Goal: Information Seeking & Learning: Check status

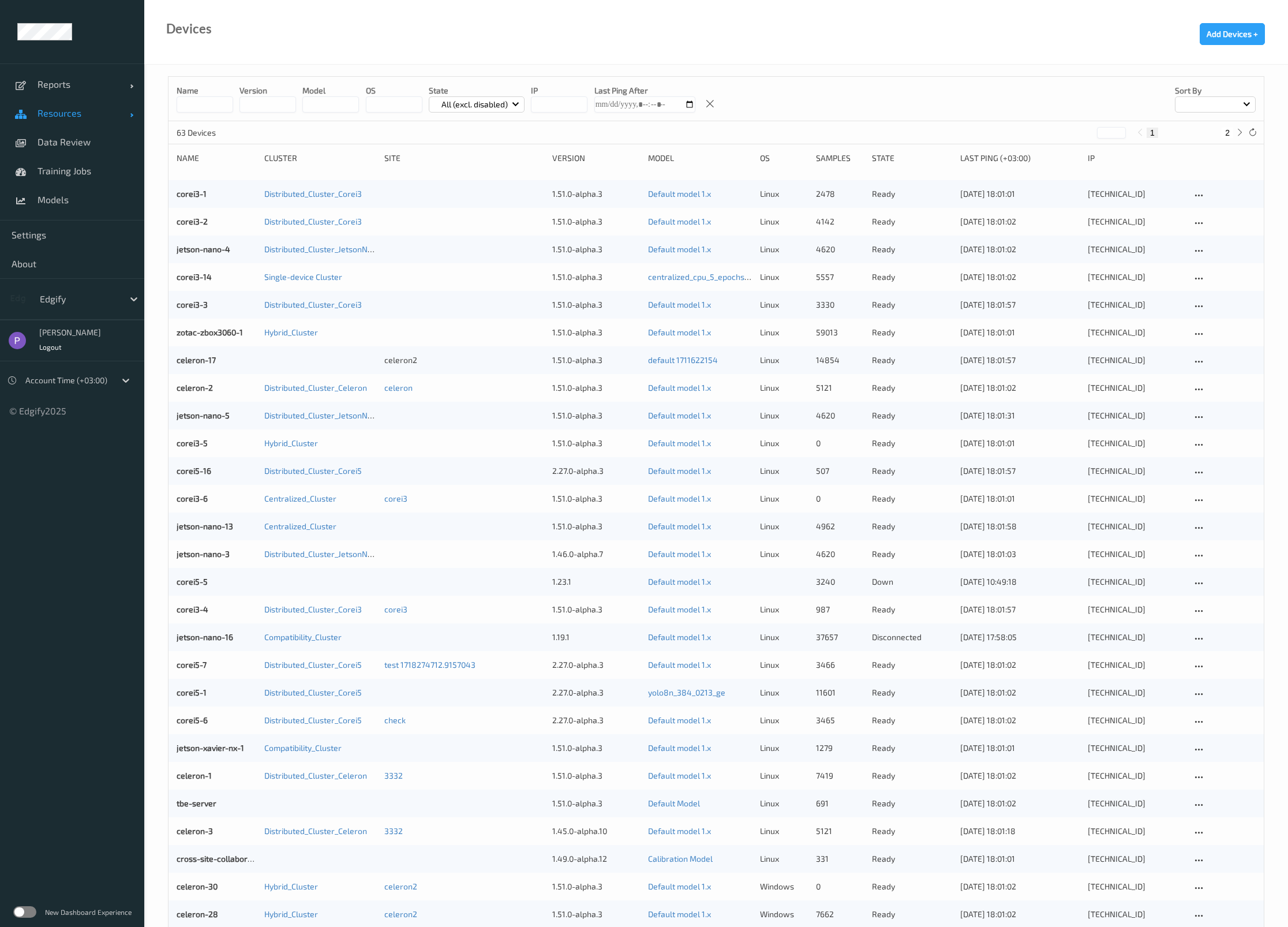
drag, startPoint x: 65, startPoint y: 132, endPoint x: 80, endPoint y: 127, distance: 15.8
click at [65, 133] on link "Data Review" at bounding box center [72, 141] width 144 height 29
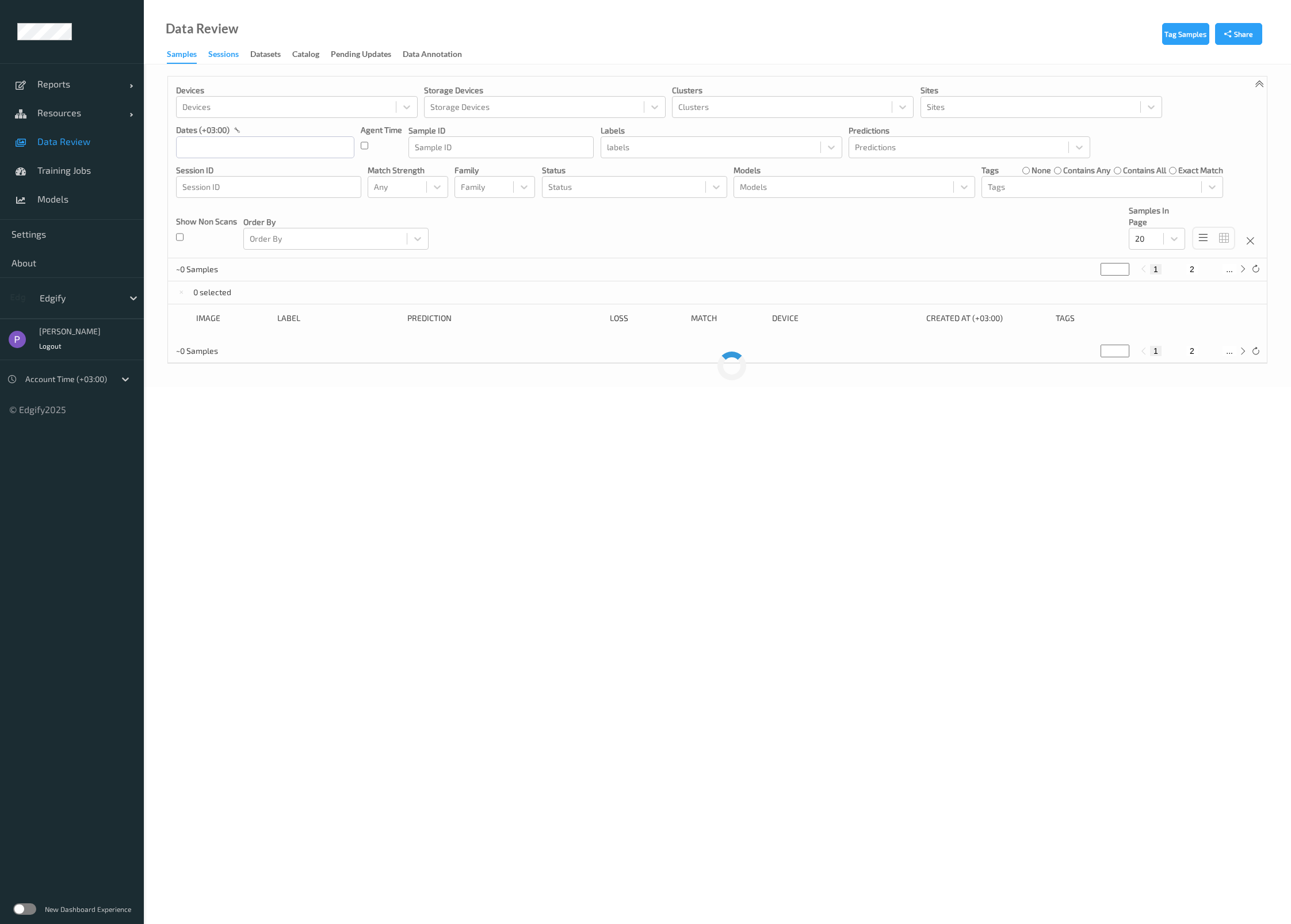
click at [224, 58] on div "Sessions" at bounding box center [223, 55] width 30 height 14
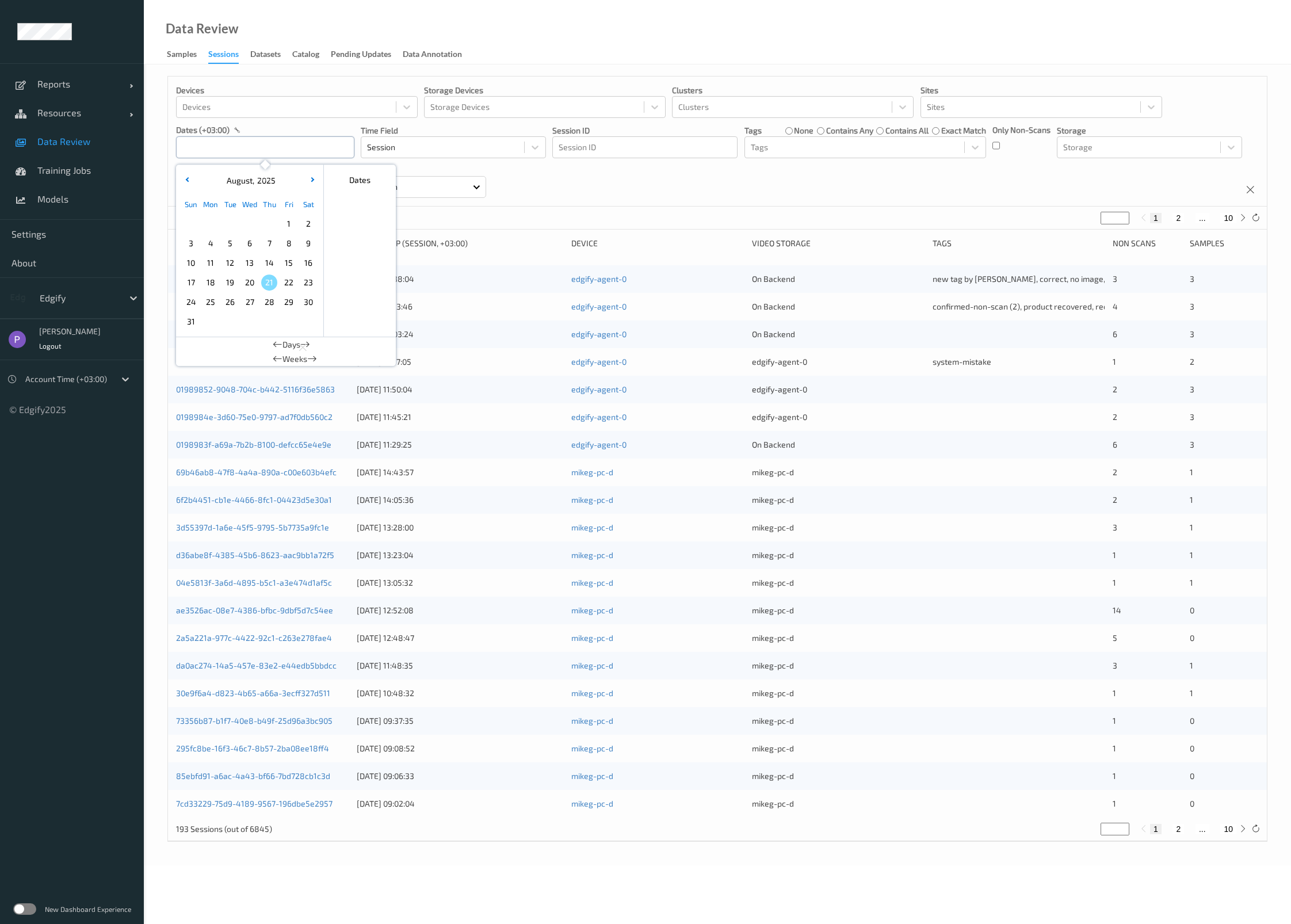
click at [283, 149] on input "text" at bounding box center [265, 147] width 179 height 22
click at [213, 269] on span "11" at bounding box center [211, 263] width 16 height 16
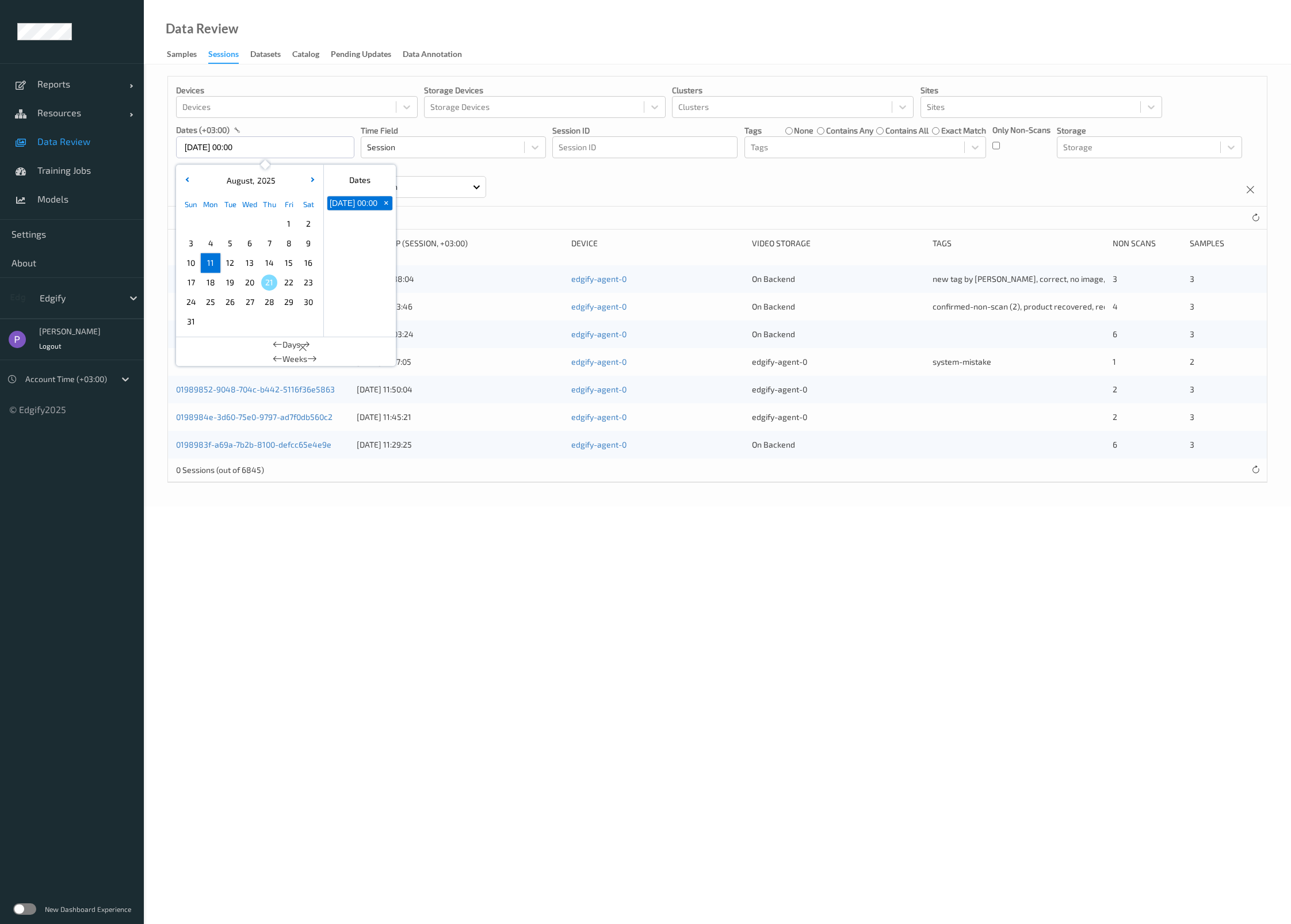
click at [211, 268] on span "11" at bounding box center [211, 263] width 16 height 16
type input "[DATE] 00:00 -> [DATE] 23:59"
click at [486, 218] on div "0 Sessions (out of 6845)" at bounding box center [717, 218] width 1099 height 23
click at [263, 150] on input "[DATE] 00:00 -> [DATE] 23:59" at bounding box center [265, 147] width 179 height 22
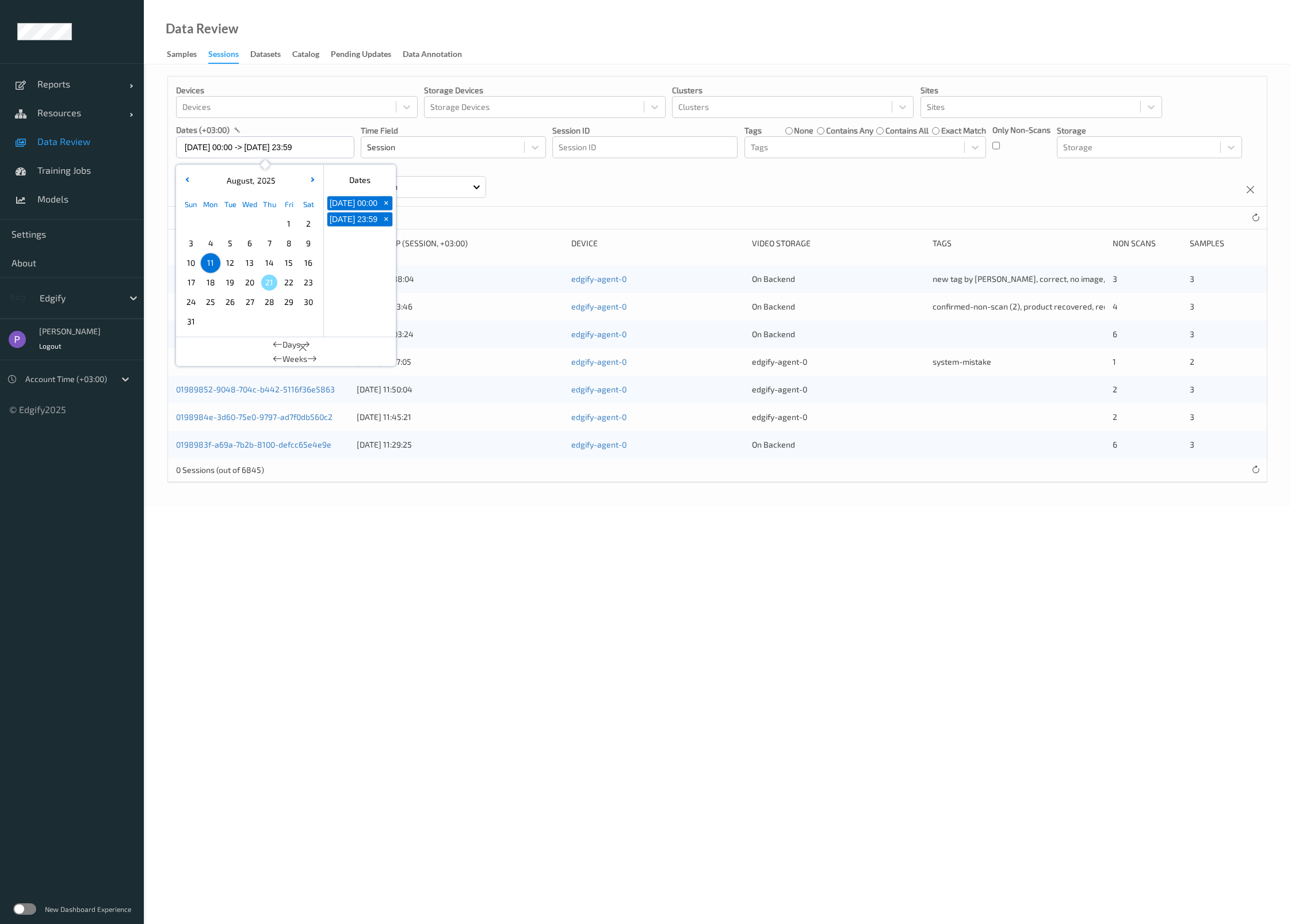
click at [615, 215] on div "0 Sessions (out of 6845)" at bounding box center [717, 218] width 1099 height 23
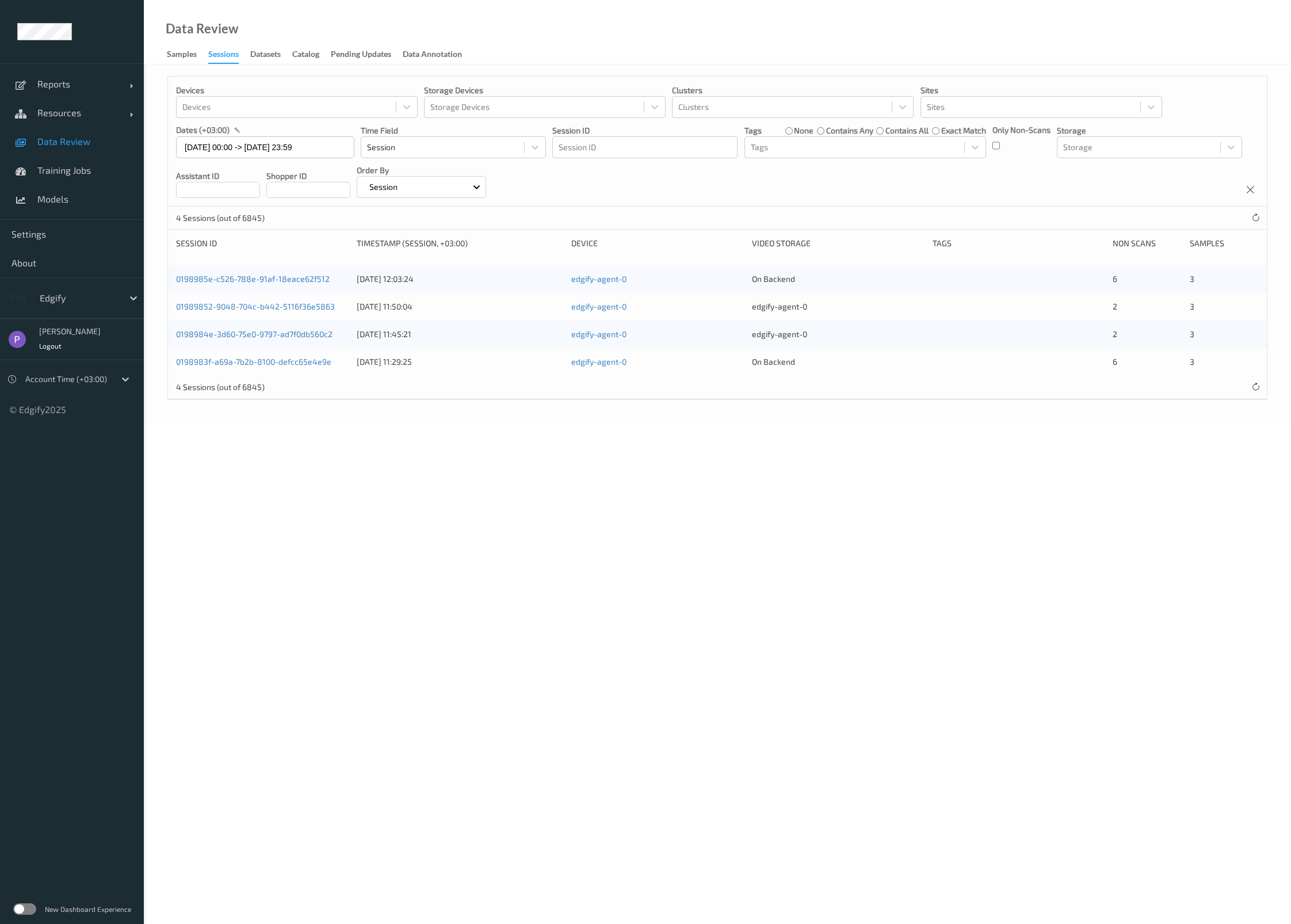
click at [832, 131] on label "contains any" at bounding box center [850, 130] width 47 height 11
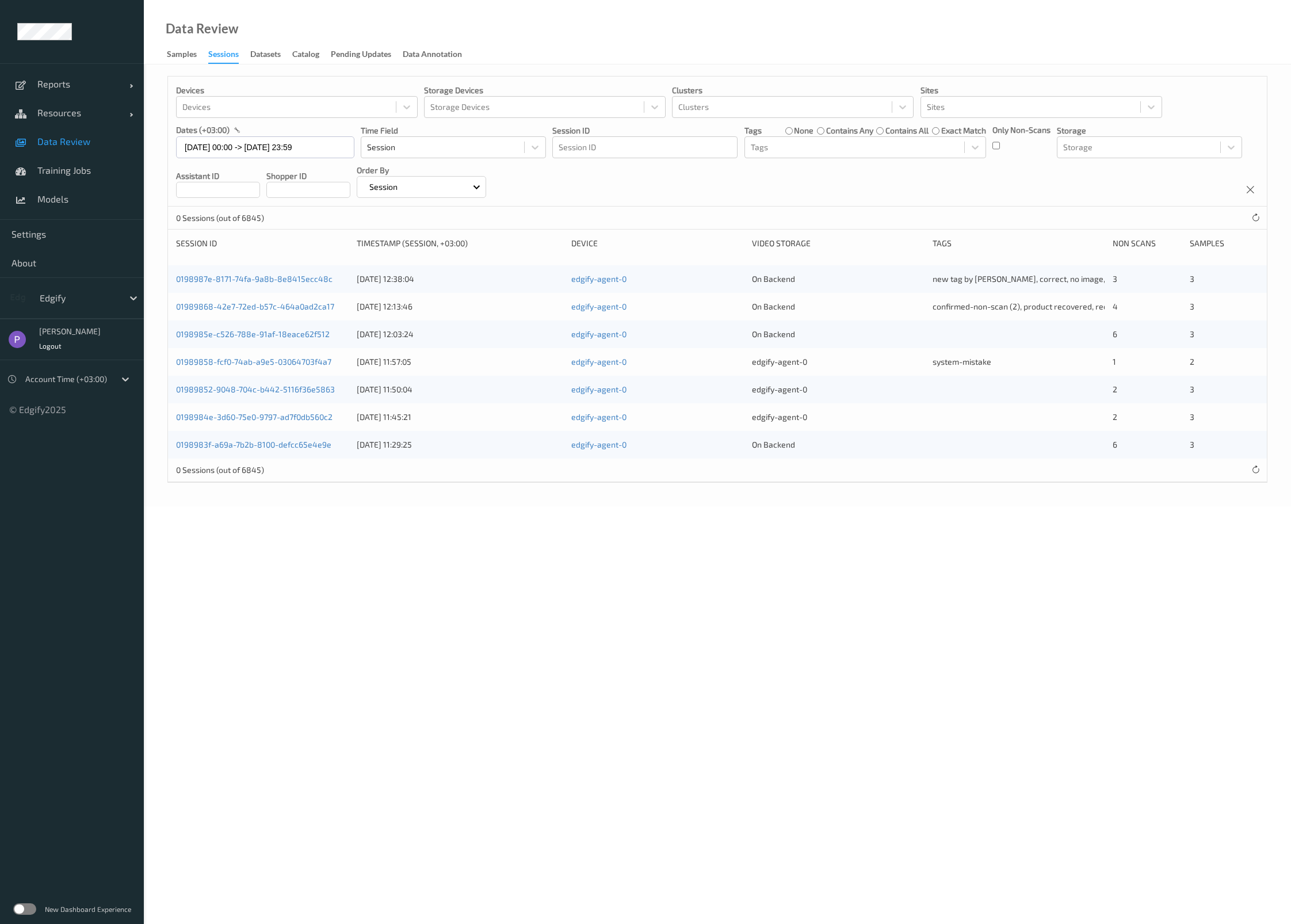
click at [863, 132] on label "contains any" at bounding box center [850, 130] width 47 height 11
click at [873, 150] on div at bounding box center [854, 147] width 208 height 14
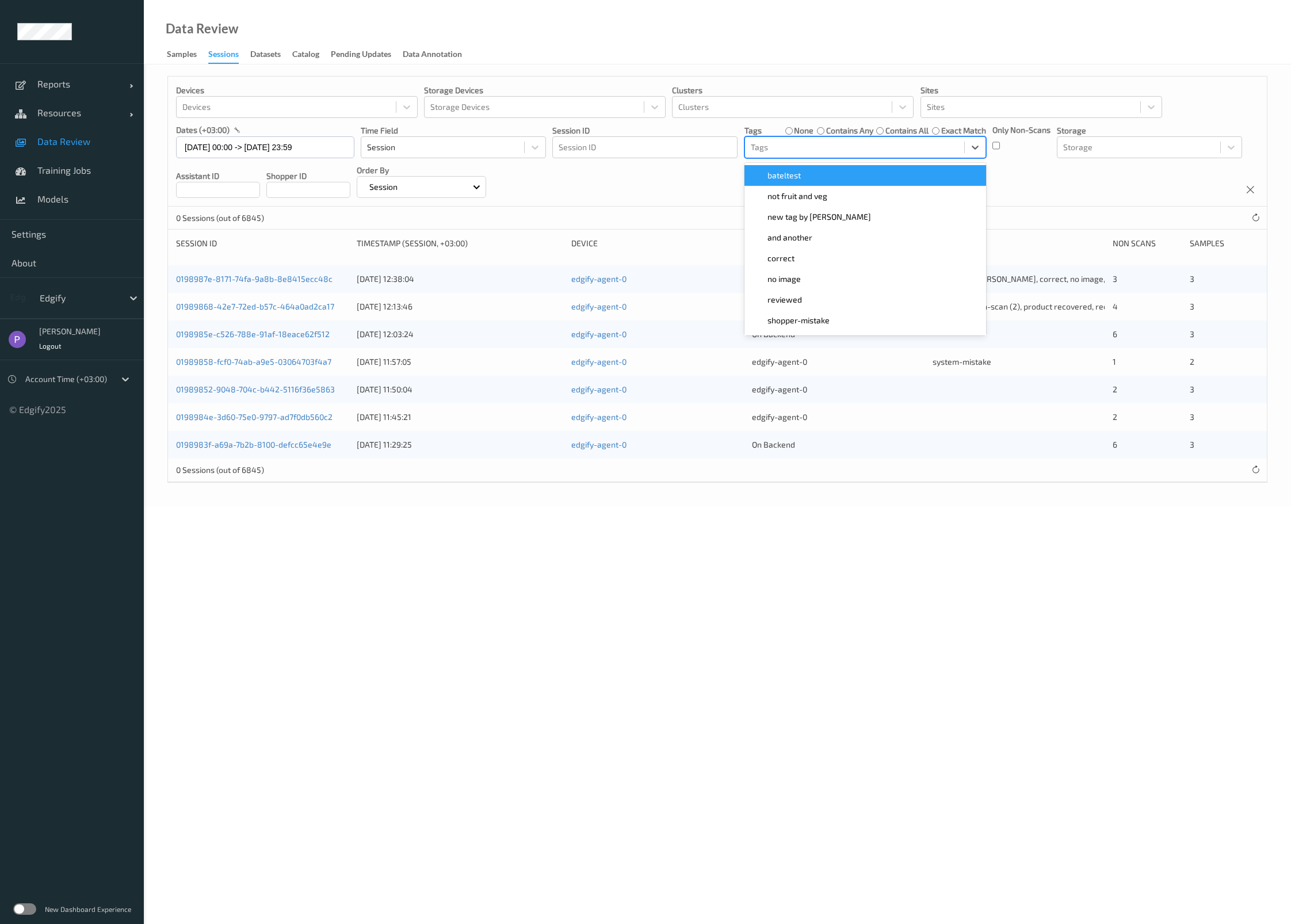
click at [847, 168] on div "bateltest" at bounding box center [866, 175] width 242 height 21
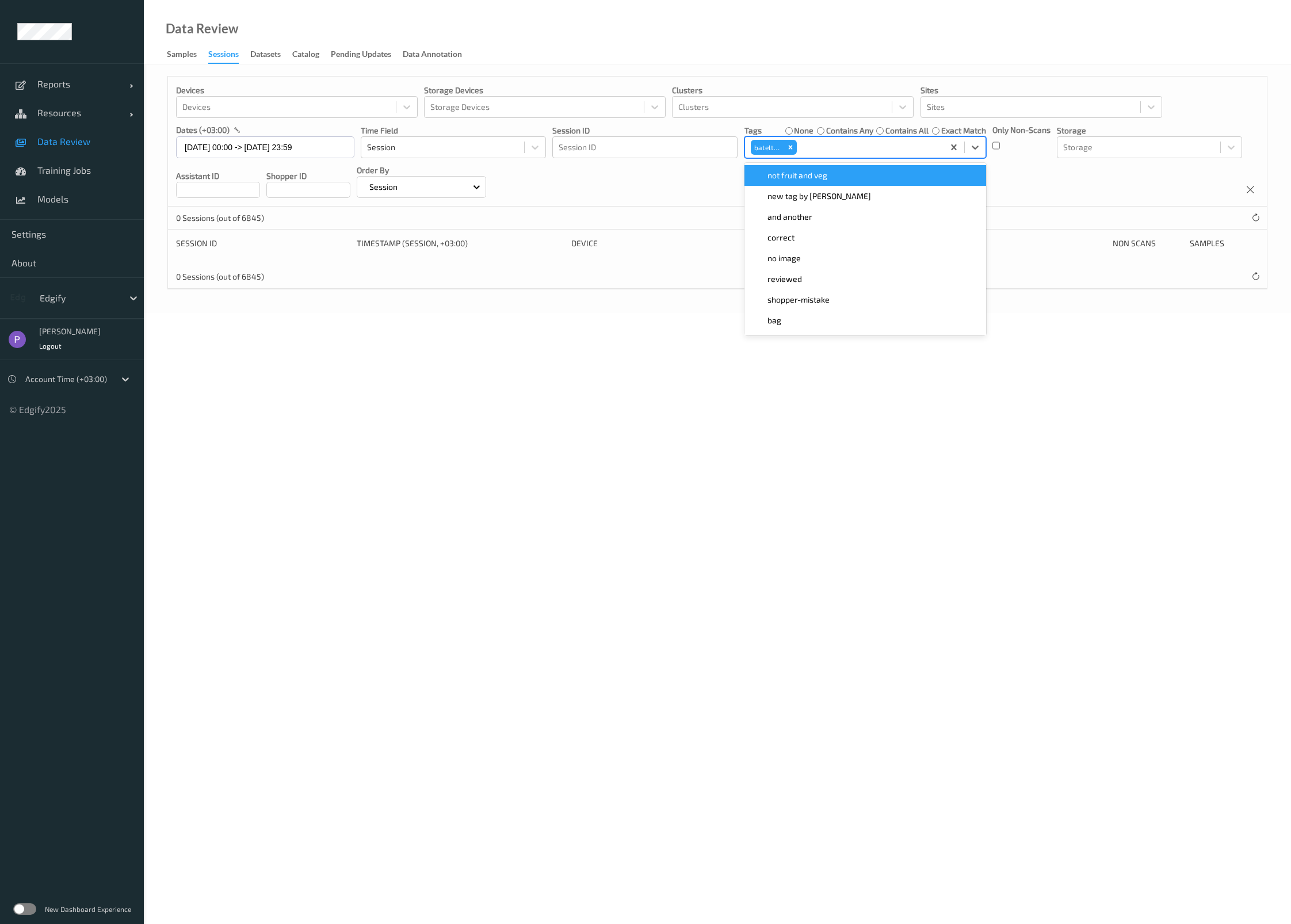
click at [849, 177] on div "not fruit and veg" at bounding box center [865, 175] width 228 height 11
click at [849, 177] on div "new tag by [PERSON_NAME]" at bounding box center [865, 175] width 228 height 11
click at [849, 177] on div "and another" at bounding box center [865, 175] width 228 height 11
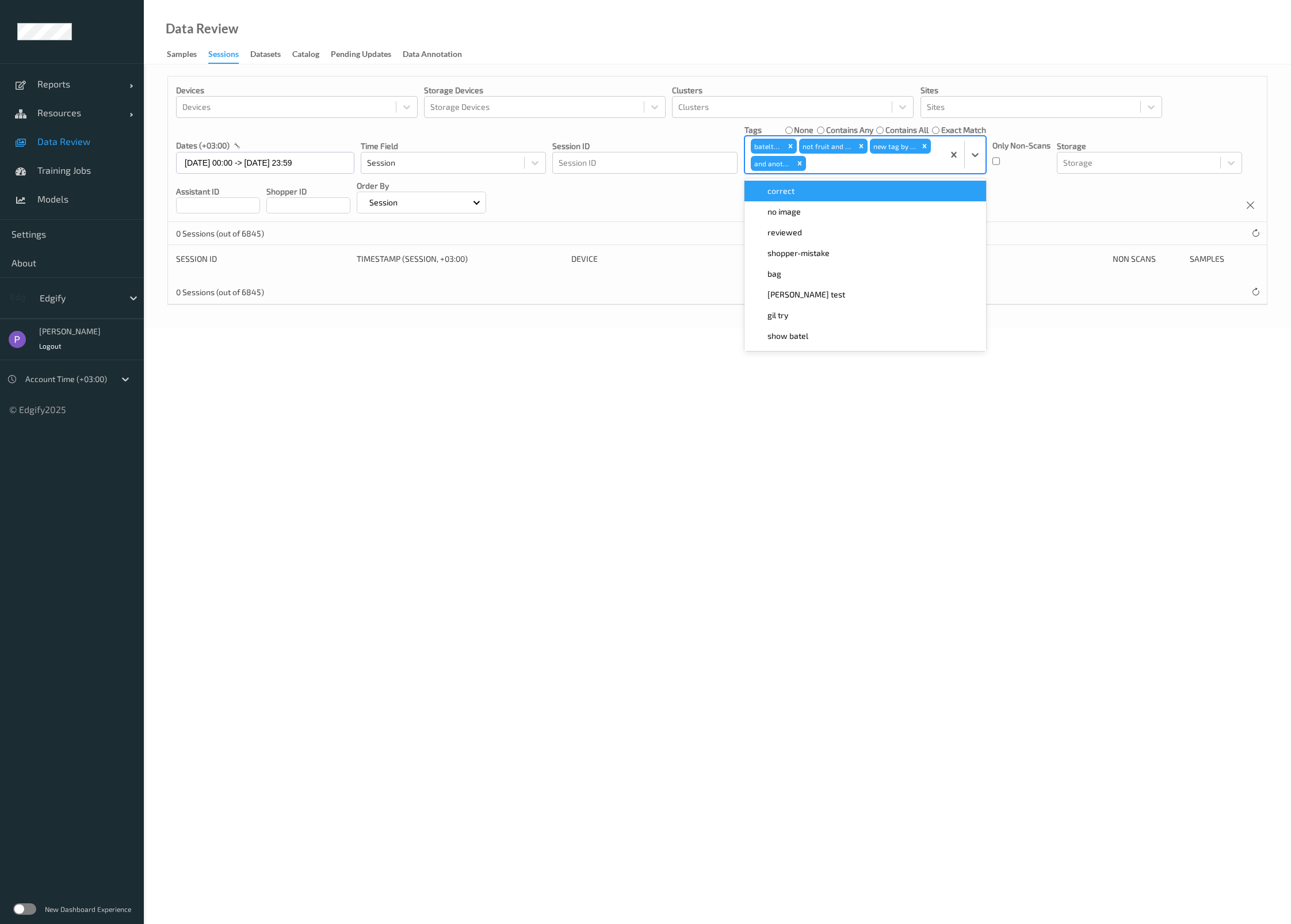
click at [849, 177] on div "Devices Devices Storage Devices Storage Devices Clusters Clusters Sites Sites d…" at bounding box center [717, 149] width 1099 height 146
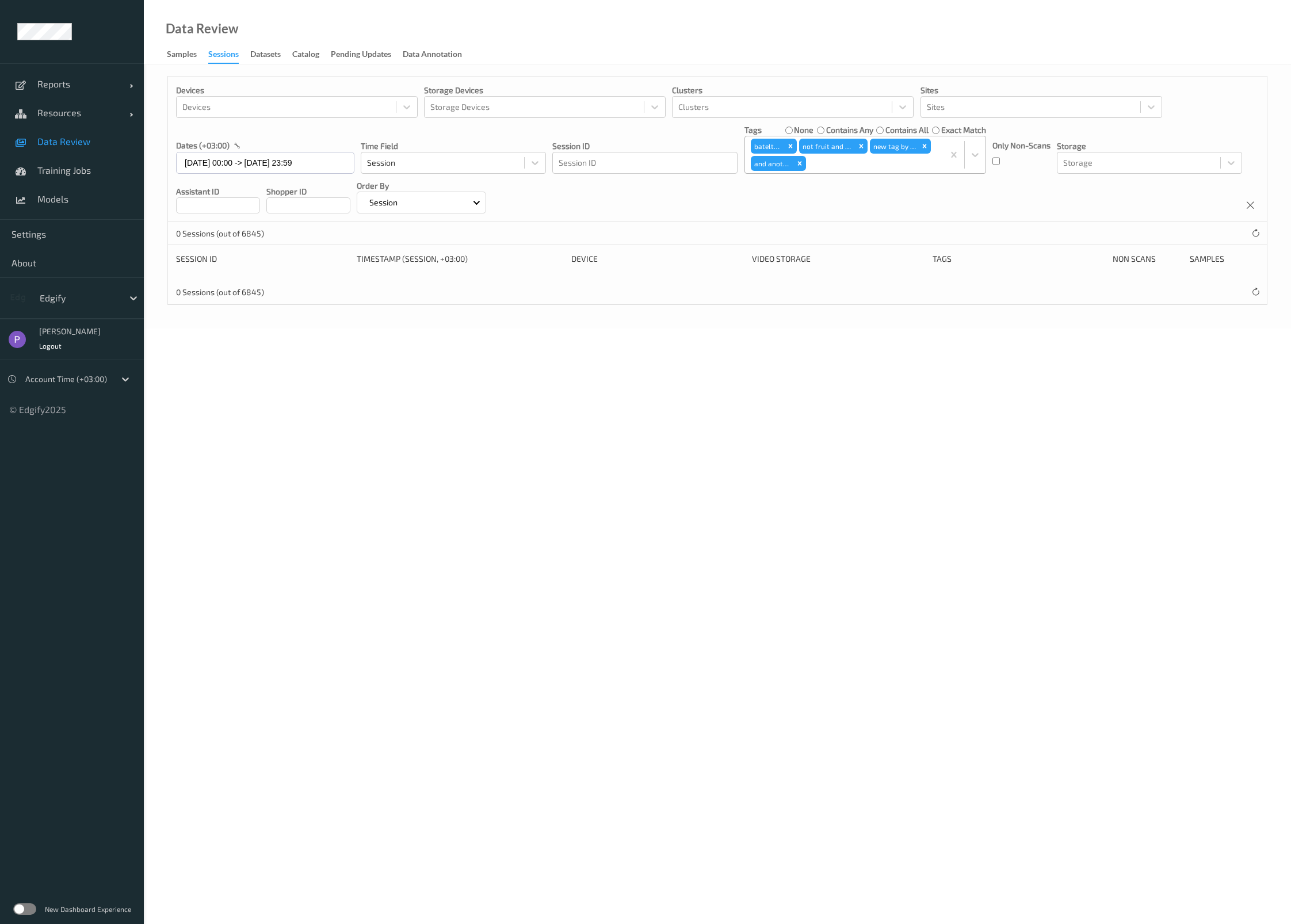
click at [857, 168] on div at bounding box center [873, 163] width 129 height 14
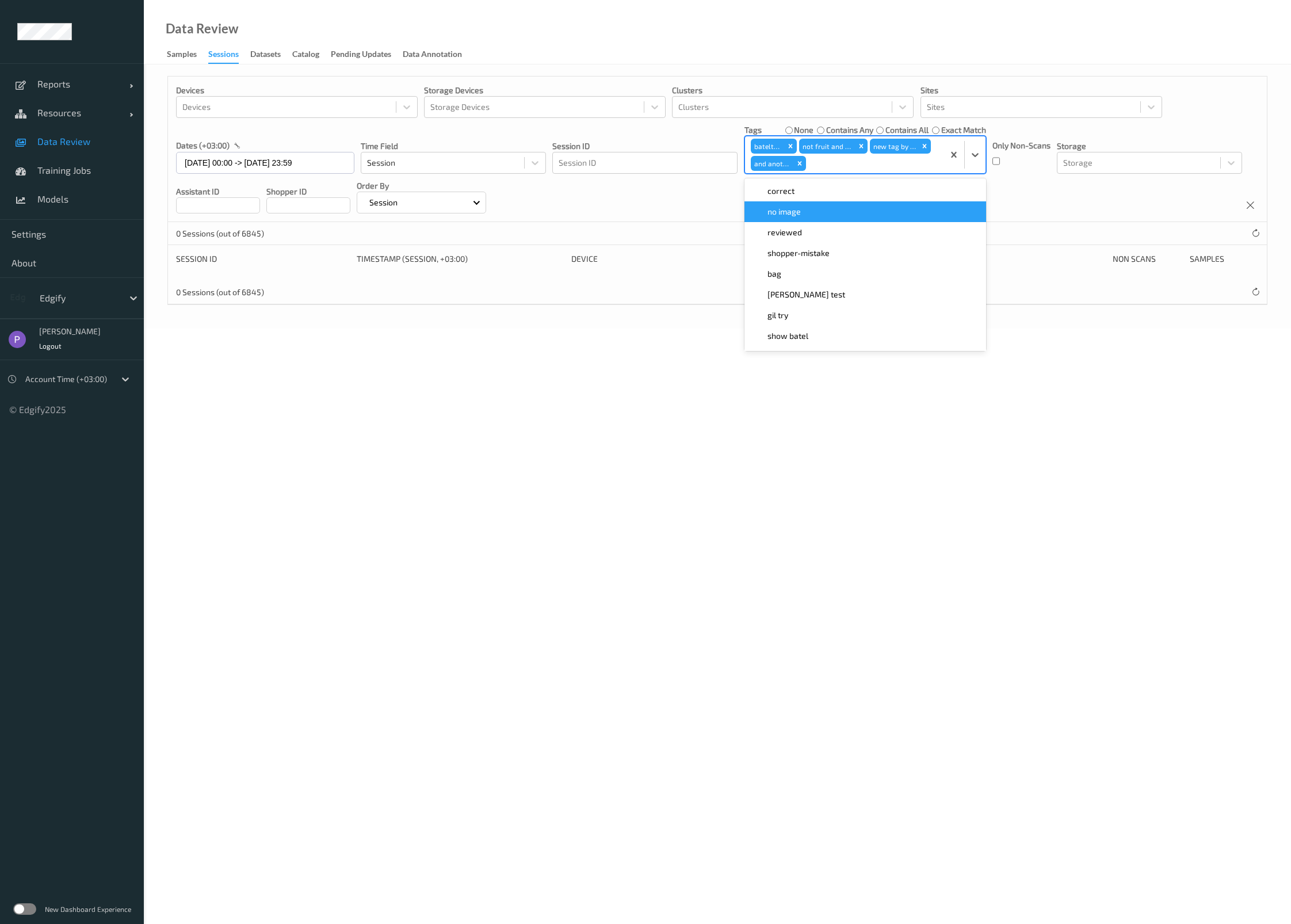
click at [849, 201] on div "no image" at bounding box center [866, 212] width 242 height 21
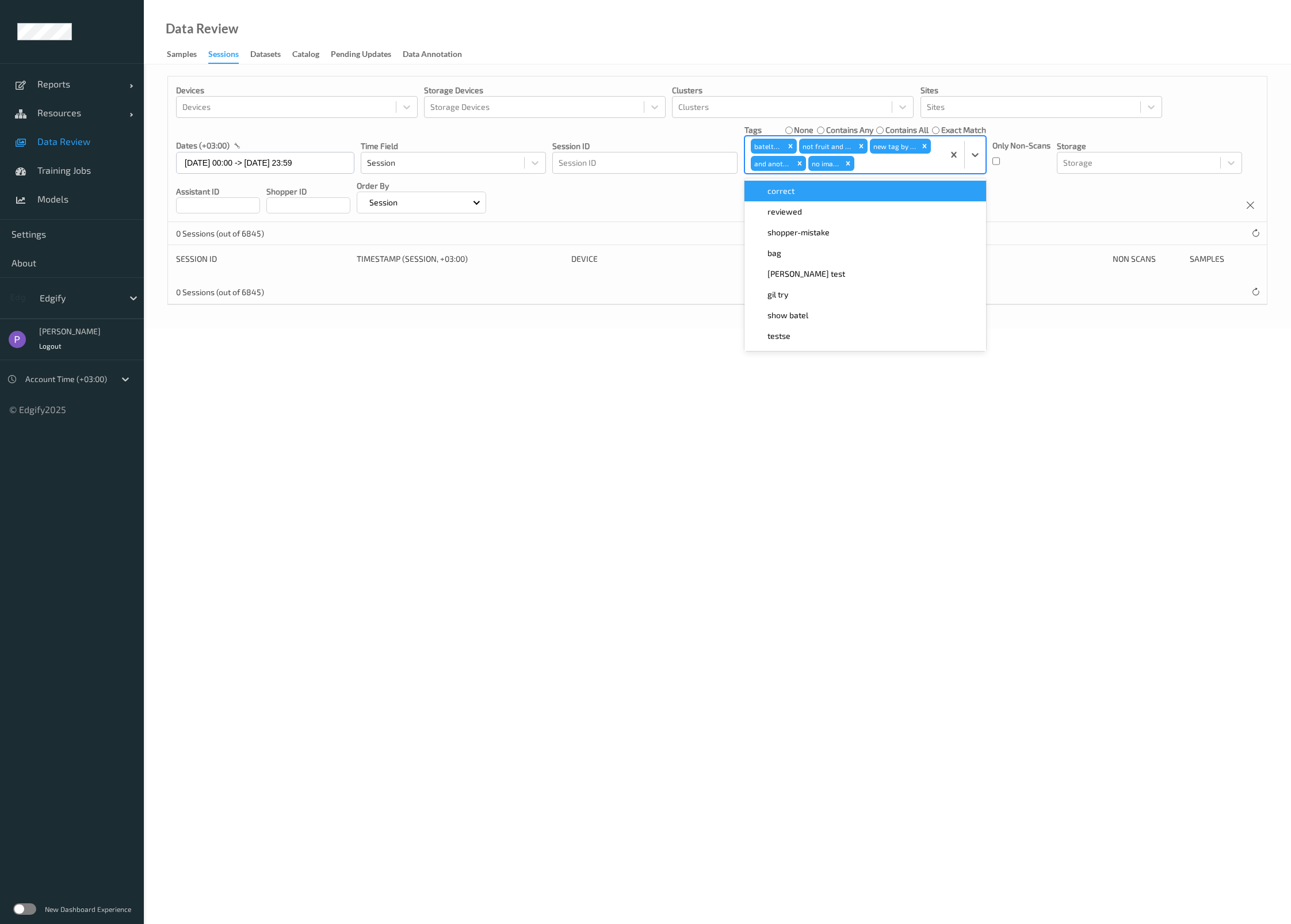
click at [846, 191] on div "correct" at bounding box center [865, 191] width 228 height 11
click at [844, 198] on div "reviewed" at bounding box center [866, 191] width 242 height 21
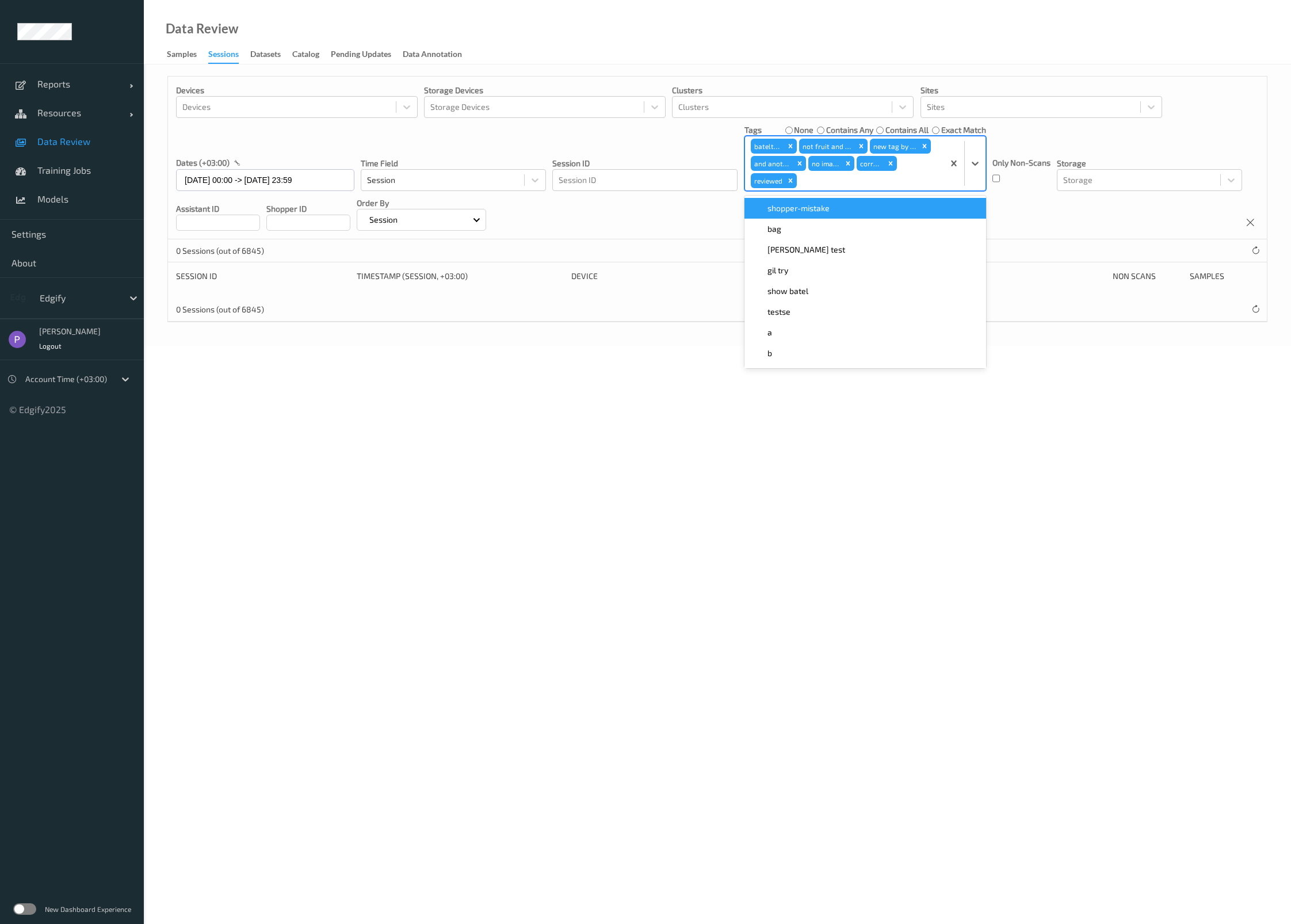
click at [842, 212] on div "shopper-mistake" at bounding box center [865, 208] width 228 height 11
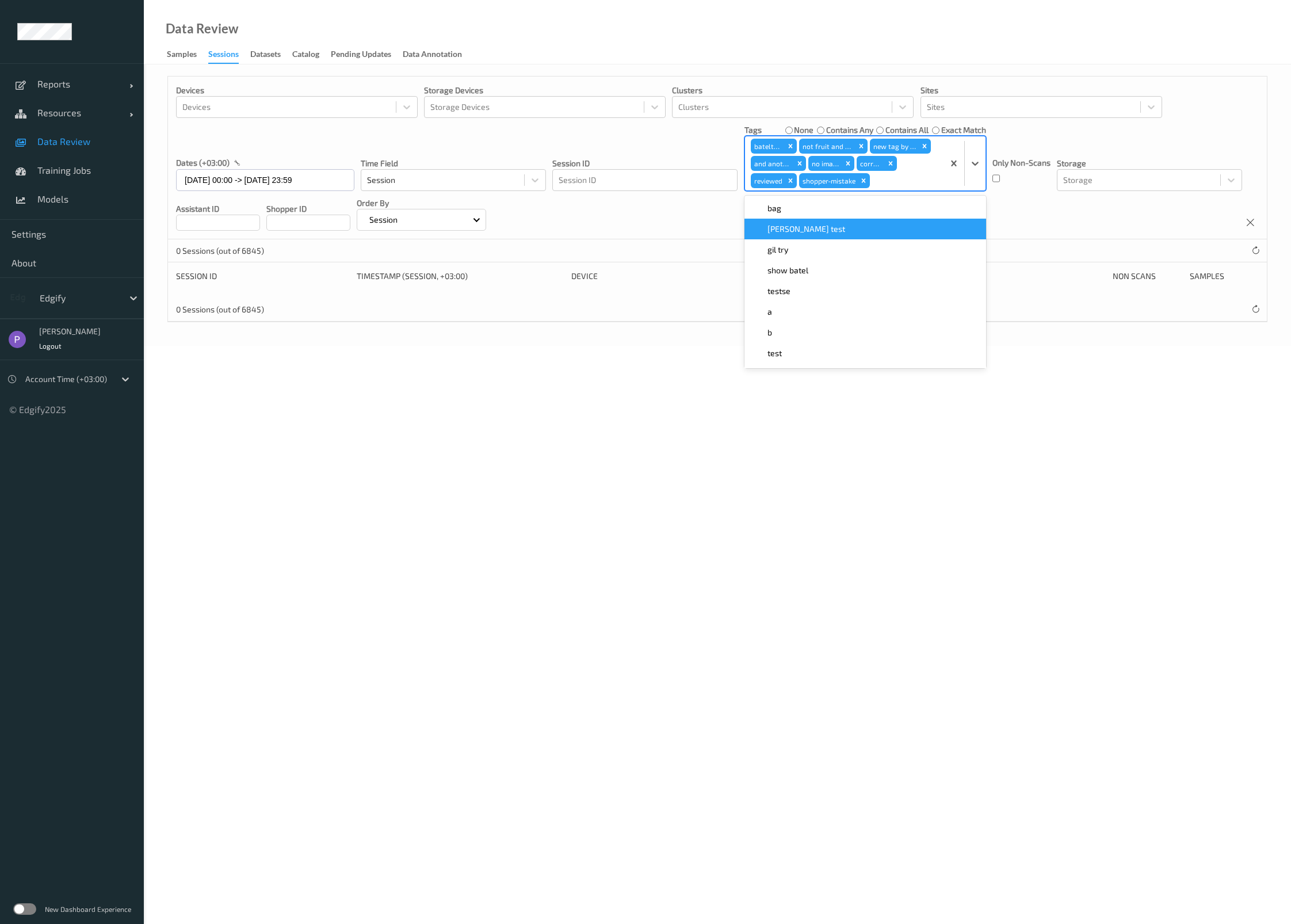
click at [838, 223] on div "[PERSON_NAME] test" at bounding box center [865, 228] width 228 height 11
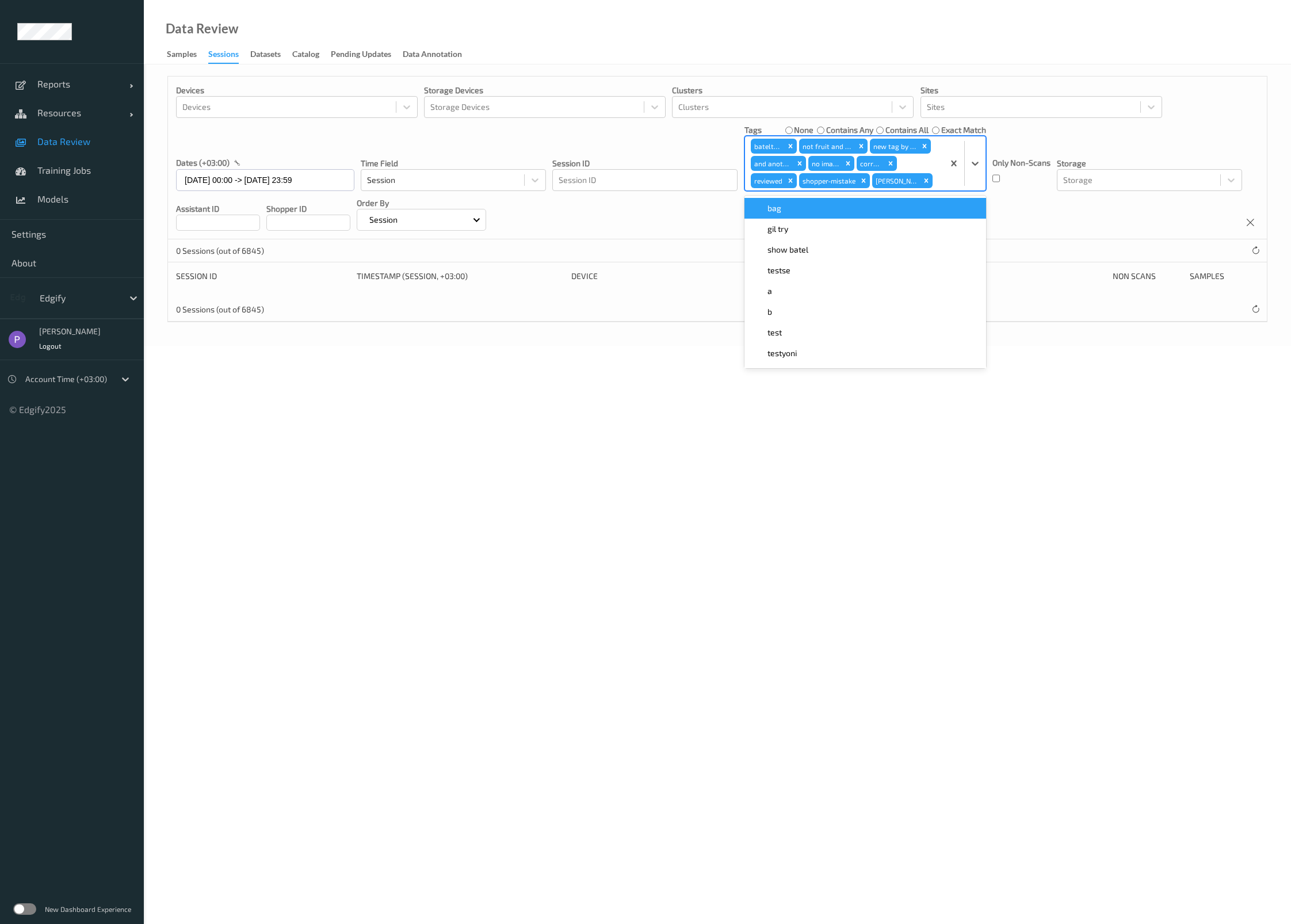
click at [839, 214] on div "bag" at bounding box center [866, 208] width 242 height 21
click at [836, 228] on div "show batel" at bounding box center [865, 232] width 228 height 11
click at [835, 212] on div "gil try" at bounding box center [865, 212] width 228 height 11
click at [833, 213] on div "testse" at bounding box center [865, 212] width 228 height 11
click at [830, 220] on div "a" at bounding box center [866, 212] width 242 height 21
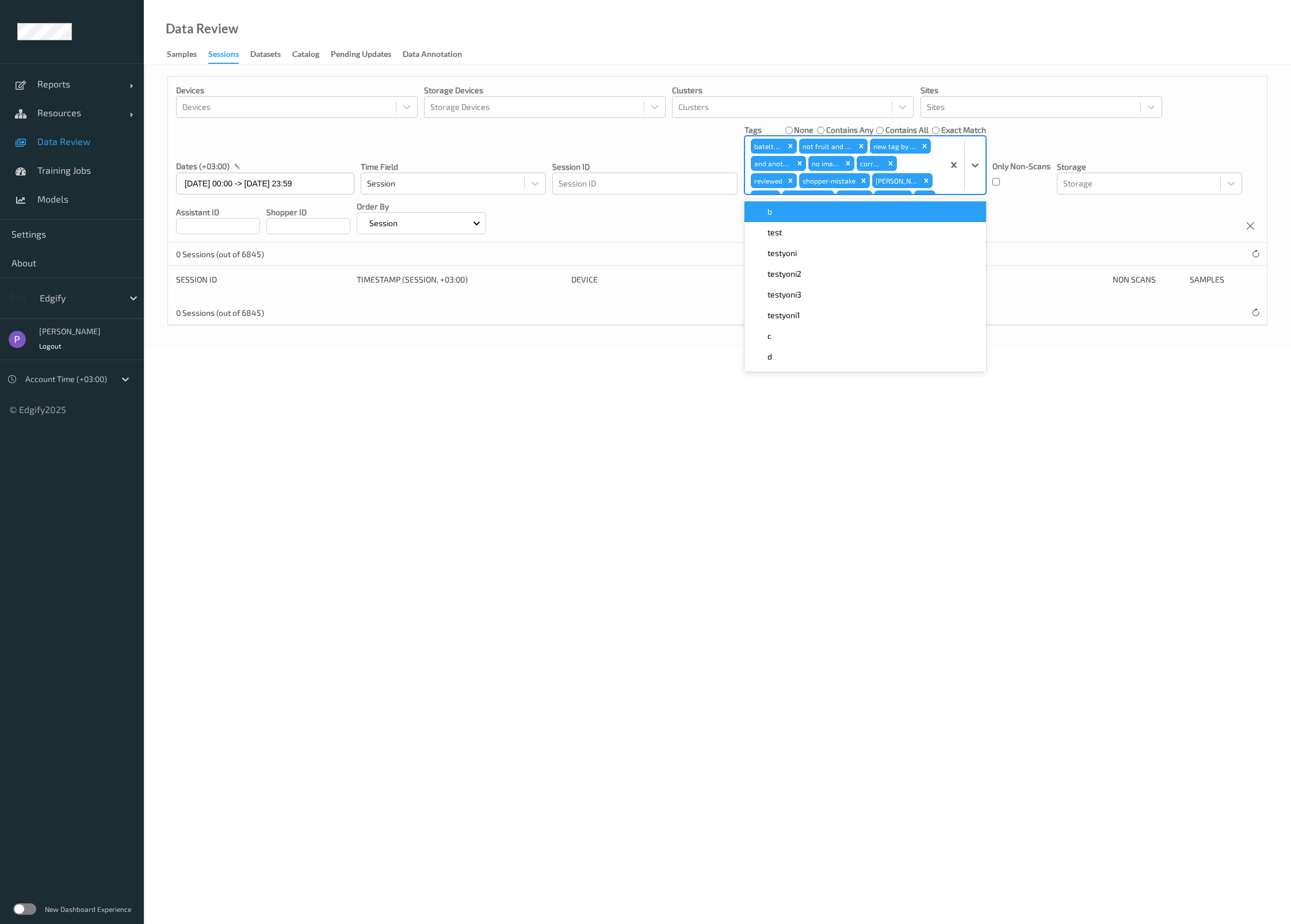
click at [831, 220] on div "b" at bounding box center [866, 212] width 242 height 21
click at [831, 220] on div "test" at bounding box center [866, 212] width 242 height 21
click at [831, 220] on div "testyoni" at bounding box center [866, 212] width 242 height 21
click at [831, 220] on div "testyoni2" at bounding box center [866, 212] width 242 height 21
click at [831, 220] on div "testyoni3" at bounding box center [866, 212] width 242 height 21
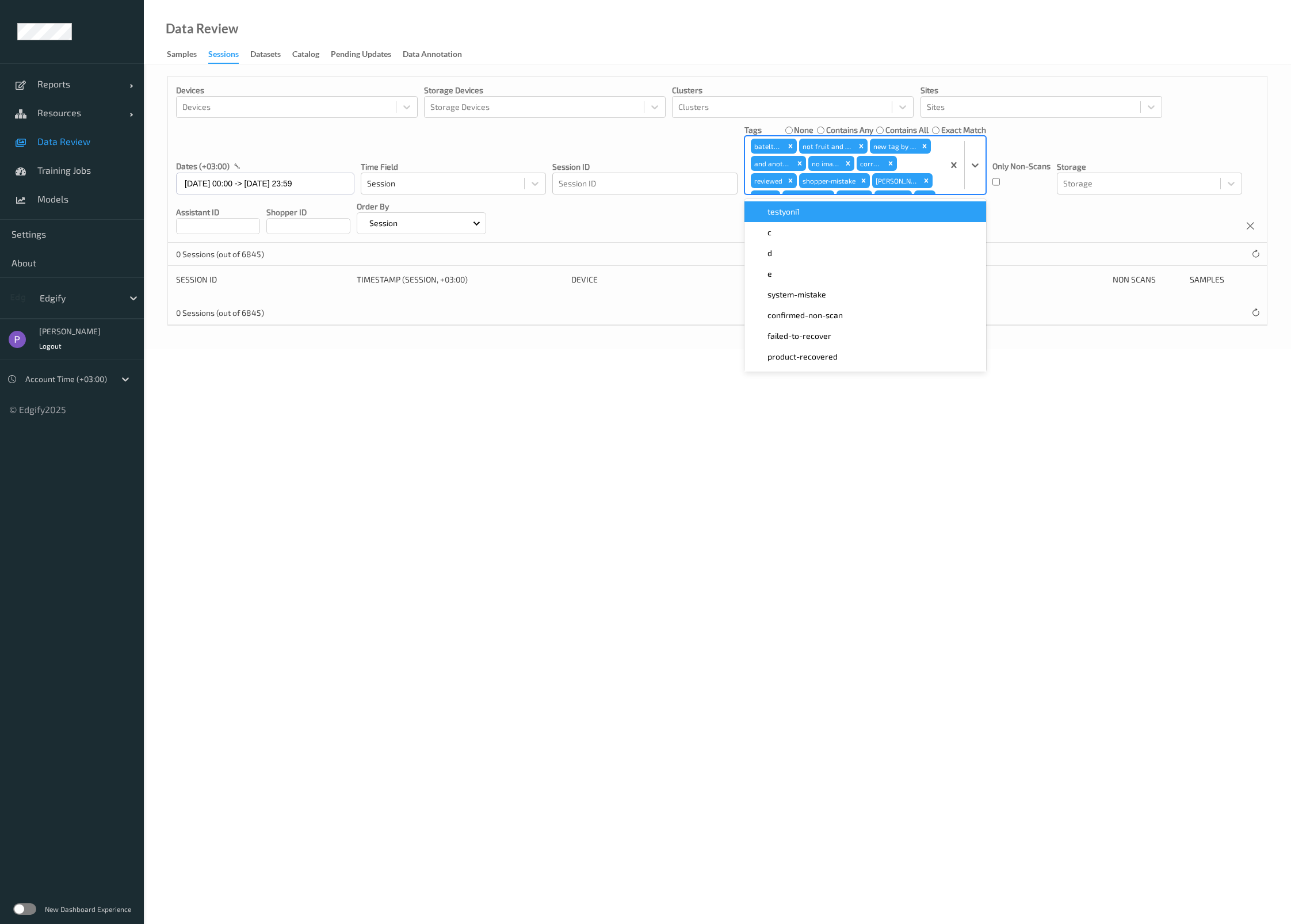
click at [831, 220] on div "testyoni1" at bounding box center [866, 212] width 242 height 21
click at [831, 220] on div "d" at bounding box center [866, 212] width 242 height 21
click at [831, 220] on div "system-mistake" at bounding box center [866, 212] width 242 height 21
click at [831, 220] on div "failed-to-recover" at bounding box center [866, 212] width 242 height 21
click at [831, 220] on div "product-recovered" at bounding box center [866, 212] width 242 height 21
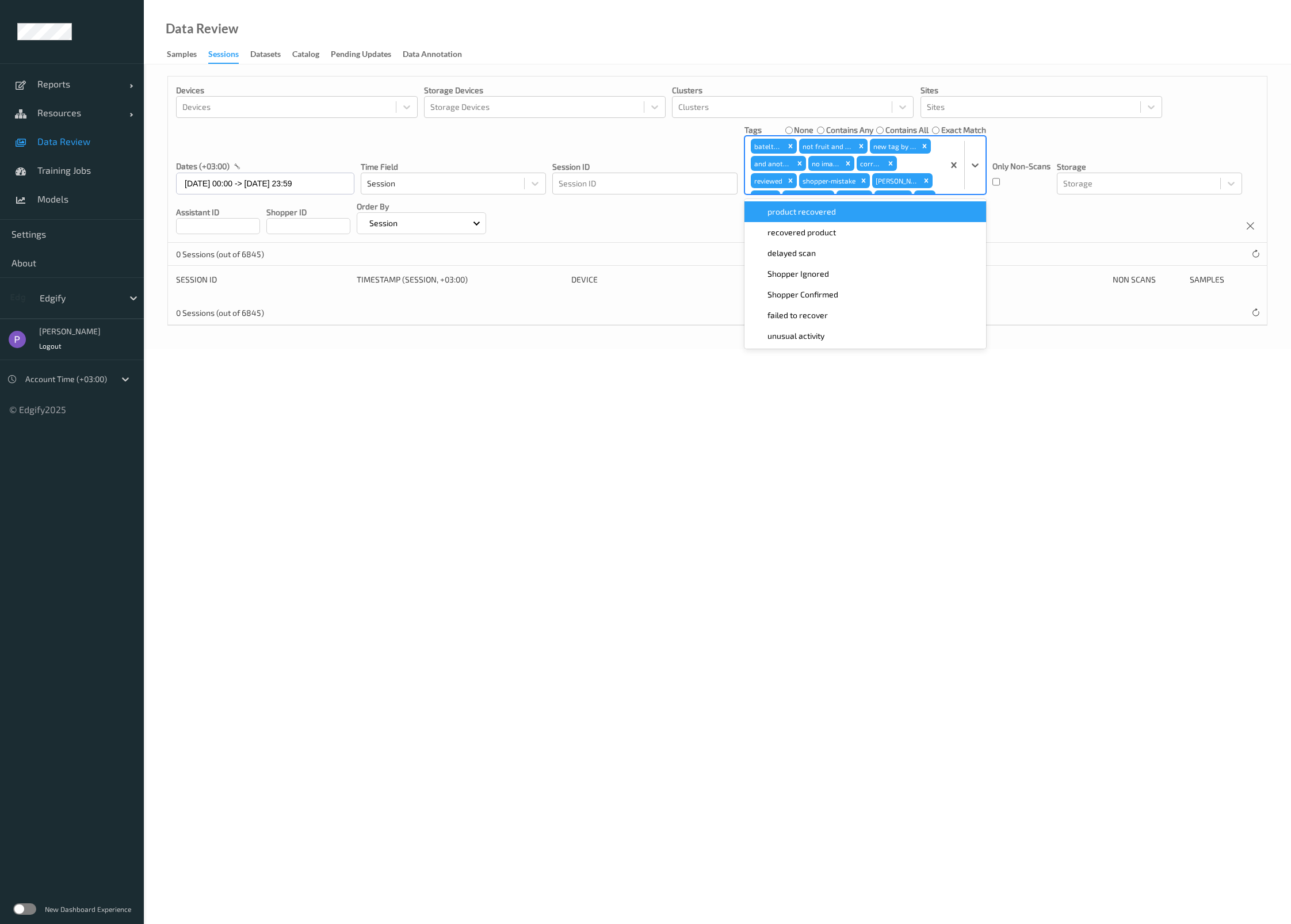
click at [831, 220] on div "product recovered" at bounding box center [866, 212] width 242 height 21
click at [831, 220] on div "recovered product" at bounding box center [866, 212] width 242 height 21
click at [831, 220] on div "delayed scan" at bounding box center [866, 212] width 242 height 21
click at [831, 220] on div "Shopper Ignored" at bounding box center [866, 212] width 242 height 21
click at [831, 220] on div "failed to recover" at bounding box center [866, 212] width 242 height 21
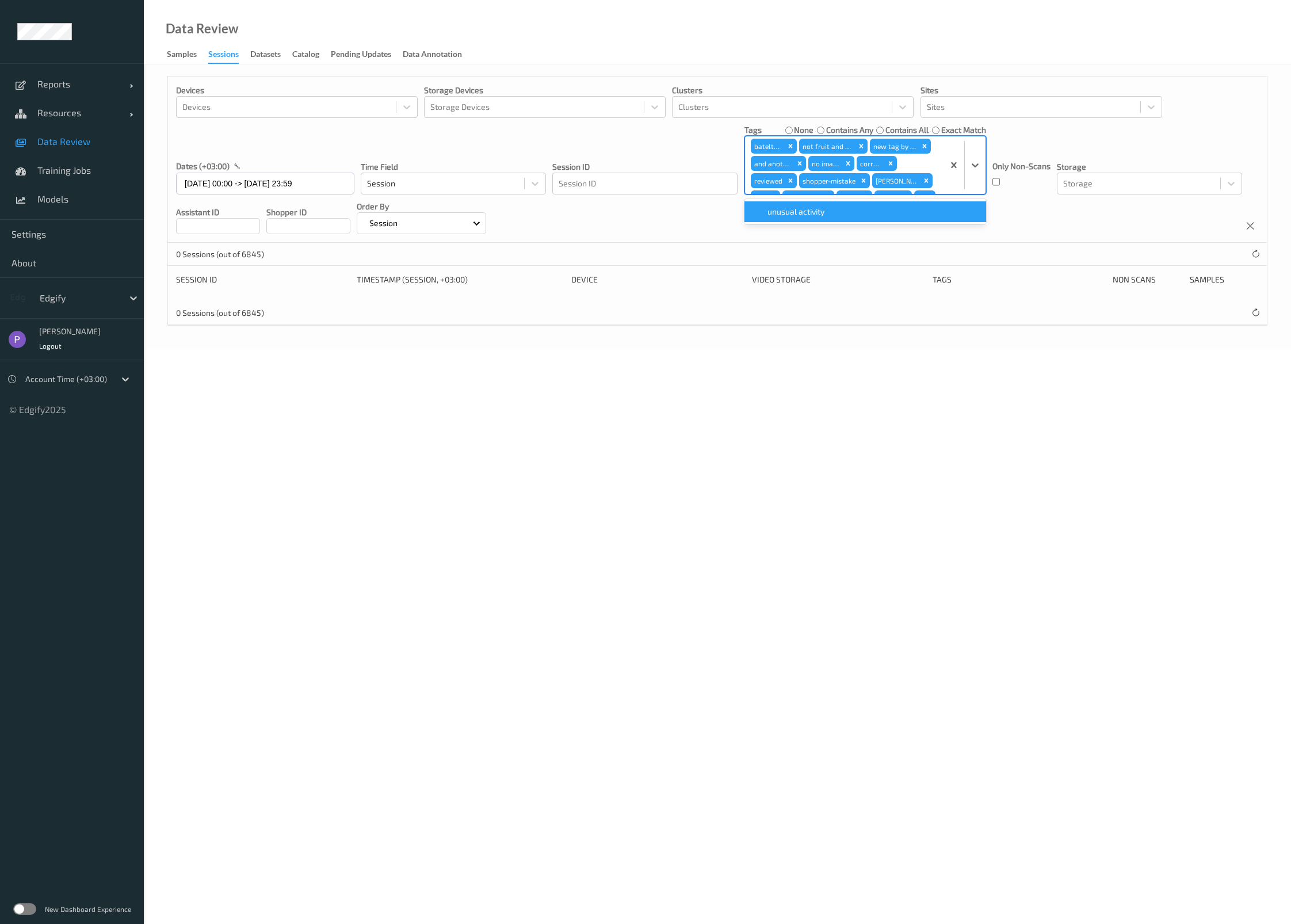
click at [831, 220] on div "unusual activity" at bounding box center [866, 212] width 242 height 21
click at [841, 130] on label "contains any" at bounding box center [850, 130] width 47 height 11
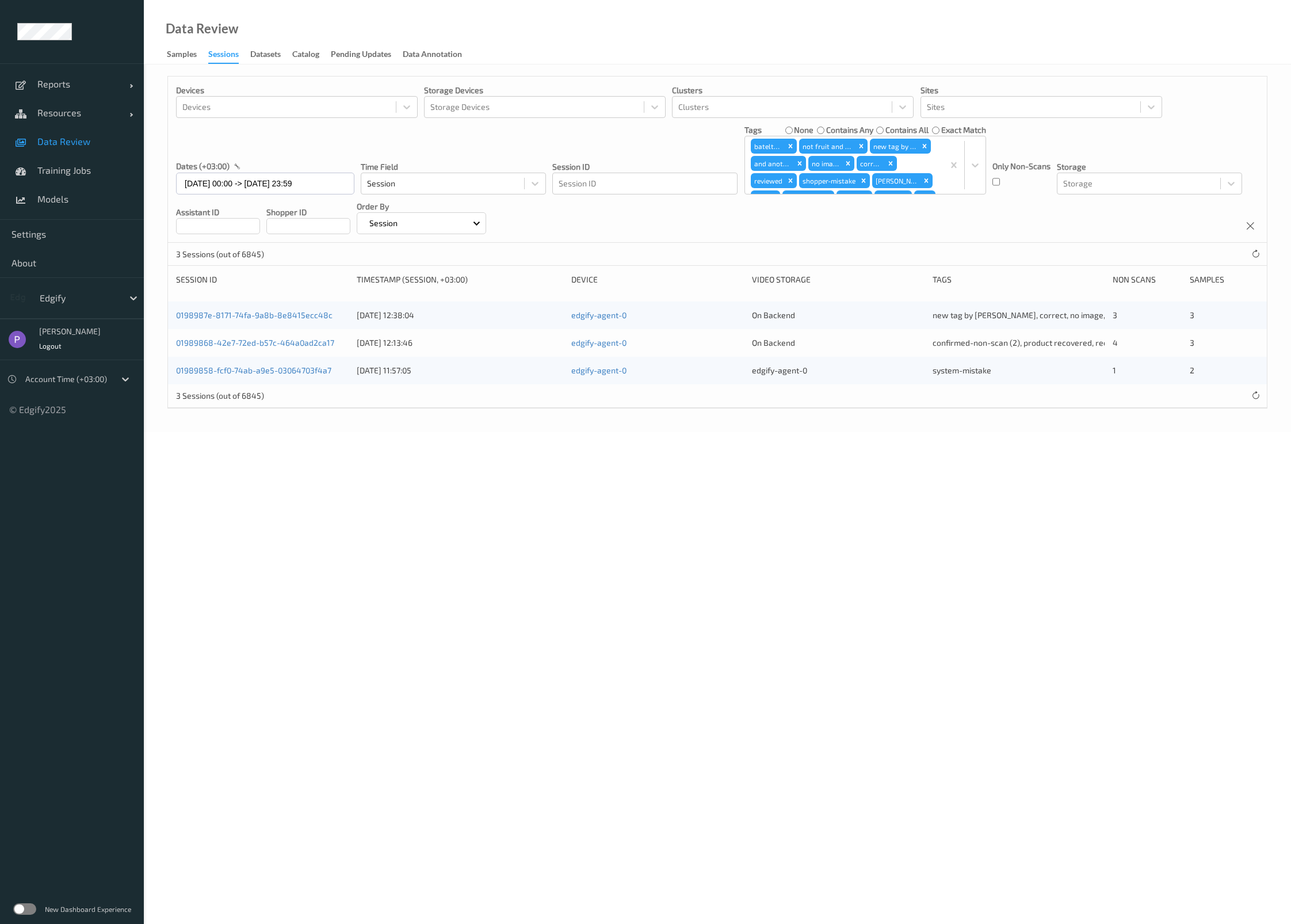
click at [805, 133] on label "none" at bounding box center [803, 130] width 19 height 11
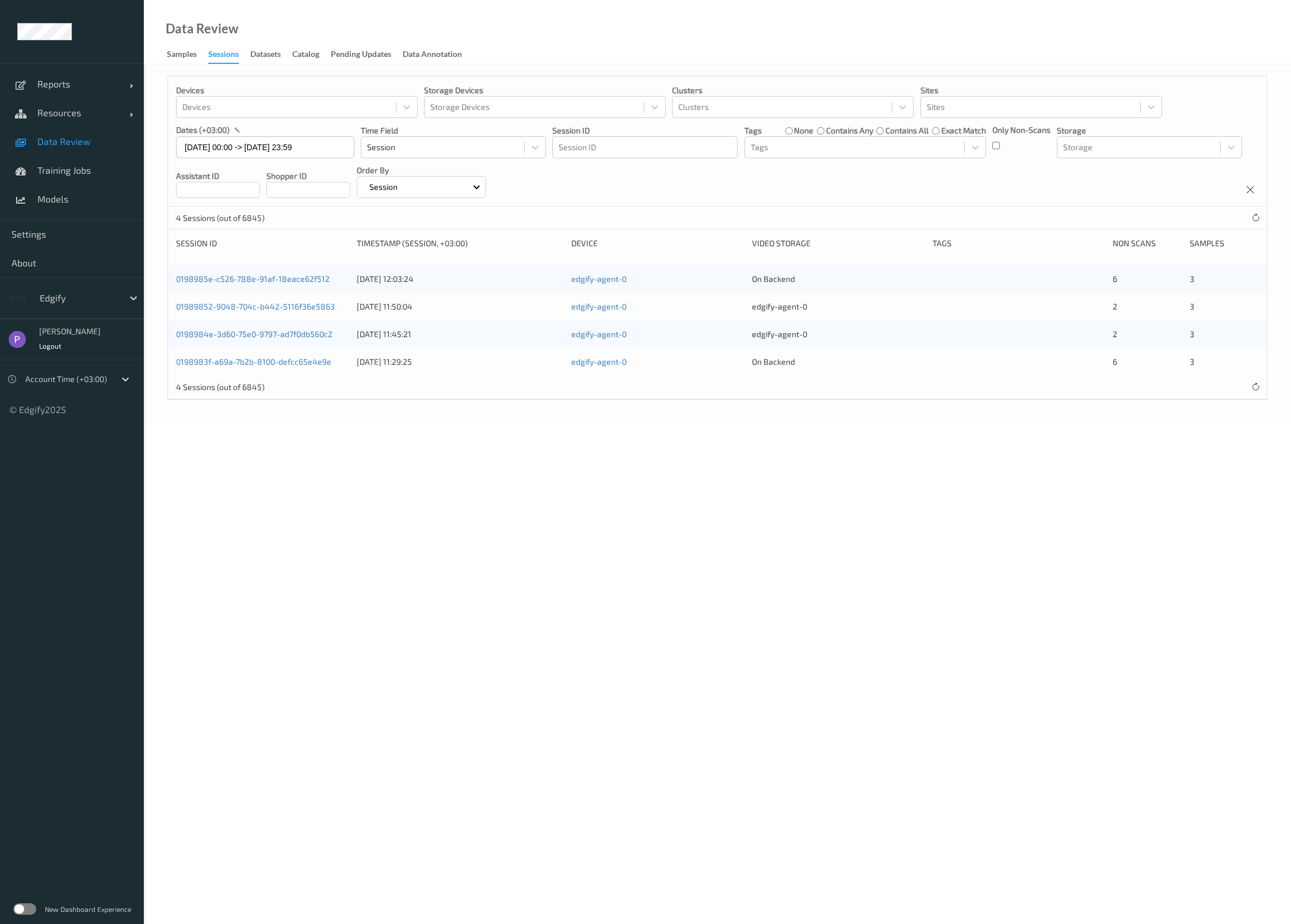
click at [829, 131] on label "contains any" at bounding box center [850, 130] width 47 height 11
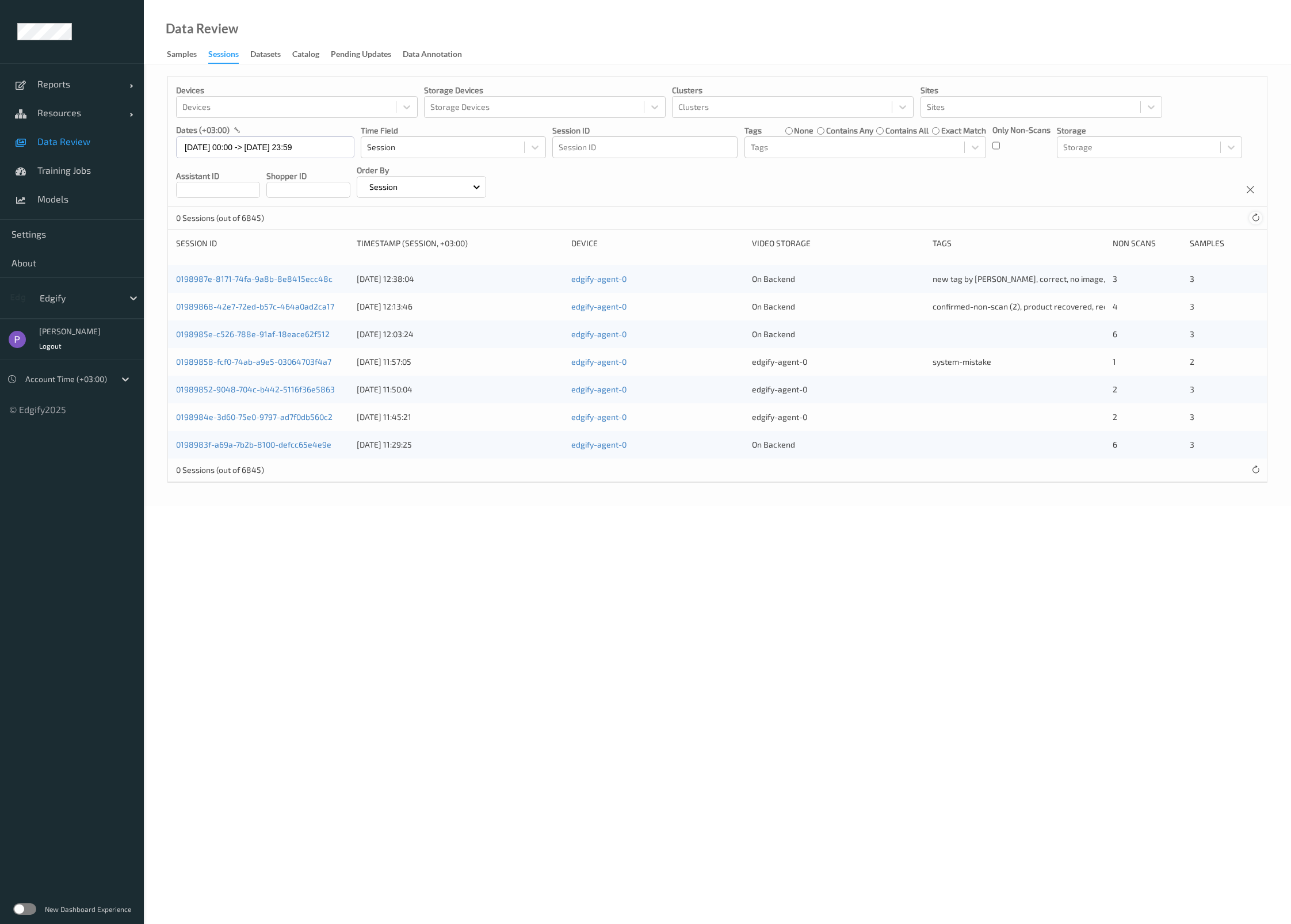
click at [1252, 217] on icon at bounding box center [1255, 218] width 9 height 9
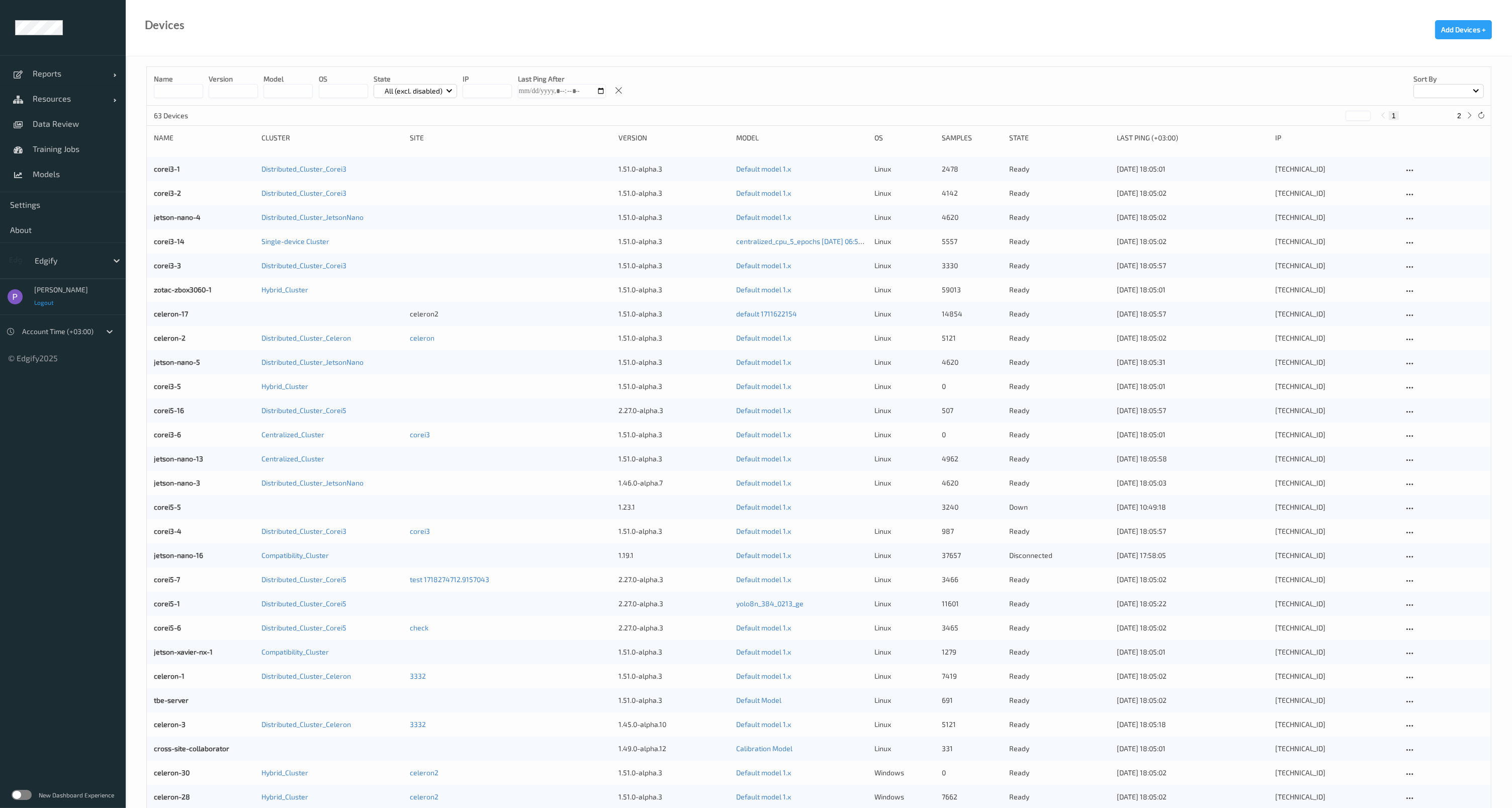
click at [45, 303] on span "Logout" at bounding box center [44, 302] width 20 height 7
